Goal: Complete application form

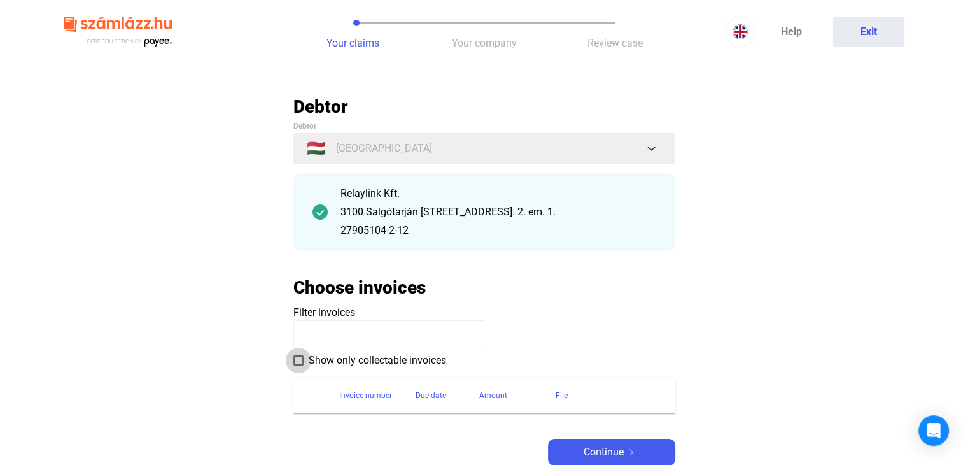
click at [358, 357] on span "Show only collectable invoices" at bounding box center [378, 360] width 138 height 15
click at [386, 332] on input at bounding box center [389, 333] width 191 height 27
click at [442, 399] on div "Due date" at bounding box center [431, 395] width 31 height 15
drag, startPoint x: 386, startPoint y: 398, endPoint x: 381, endPoint y: 422, distance: 24.7
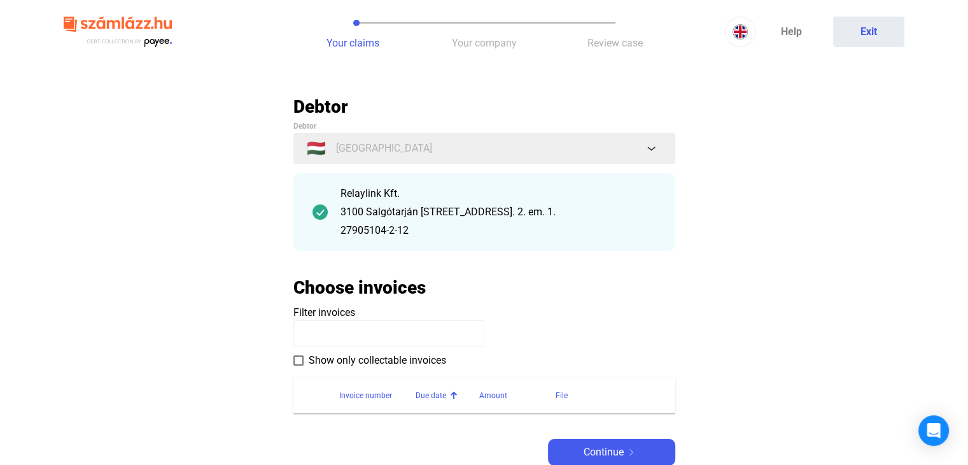
click at [381, 422] on div "Debtor Debtor 🇭🇺 Hungary Relaylink Kft. [STREET_ADDRESS] 2. em. 1. 27905104-2-1…" at bounding box center [485, 281] width 382 height 370
click at [517, 403] on div "Amount" at bounding box center [517, 395] width 76 height 15
click at [578, 398] on div at bounding box center [576, 396] width 8 height 8
